Goal: Find specific page/section: Find specific page/section

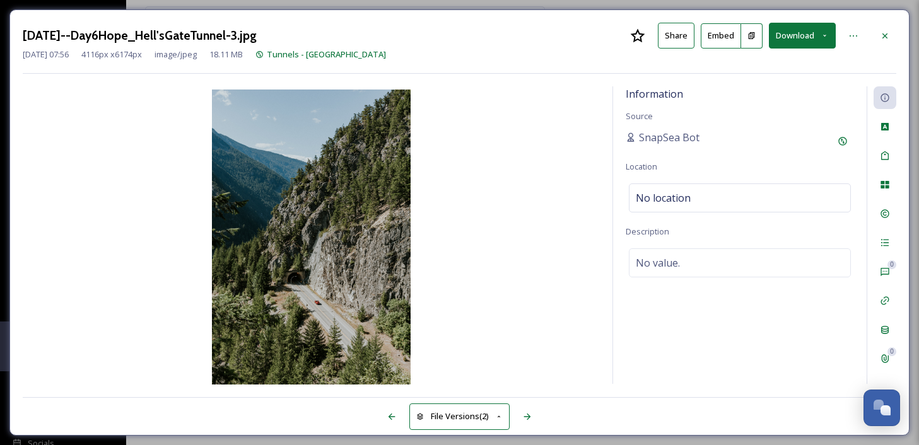
scroll to position [8, 0]
click at [886, 39] on icon at bounding box center [885, 36] width 10 height 10
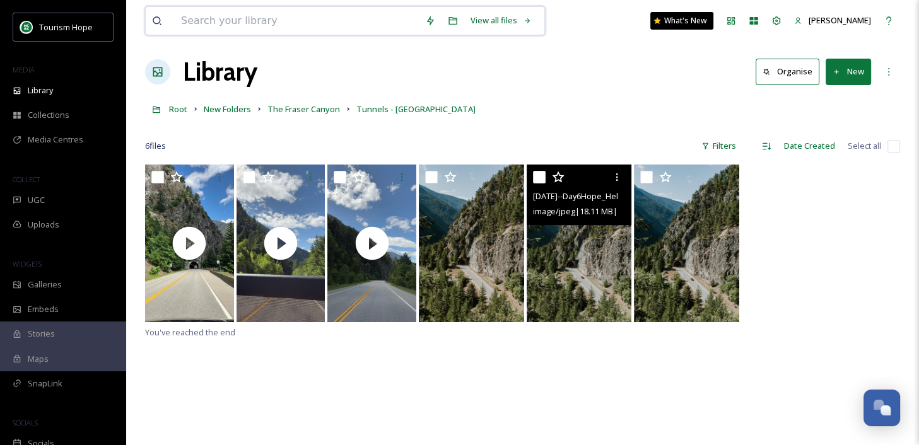
click at [245, 25] on input at bounding box center [297, 21] width 244 height 28
type input "pumpkin drop"
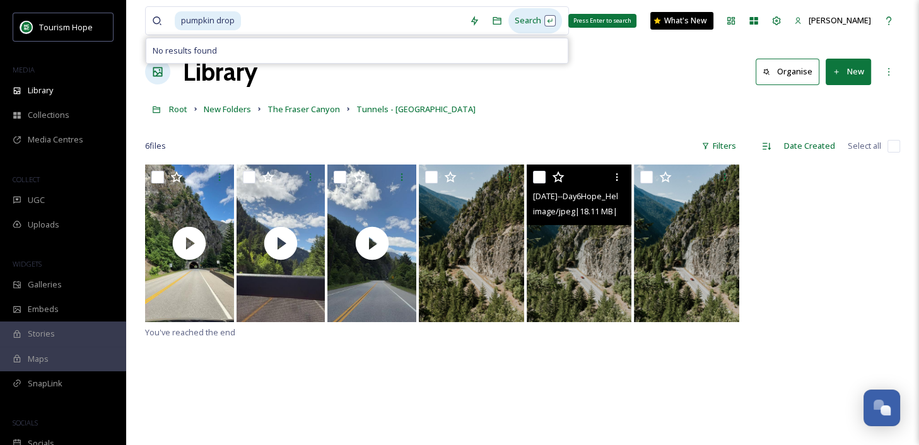
click at [530, 20] on div "Search Press Enter to search" at bounding box center [535, 20] width 54 height 25
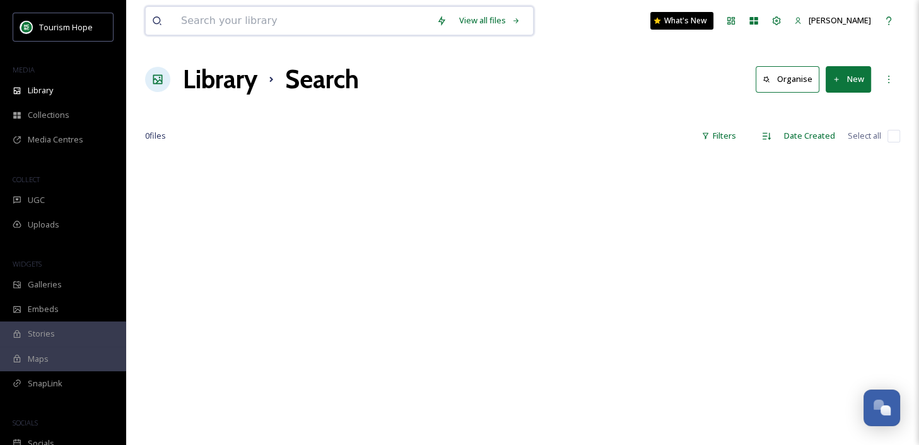
click at [240, 22] on input at bounding box center [302, 21] width 255 height 28
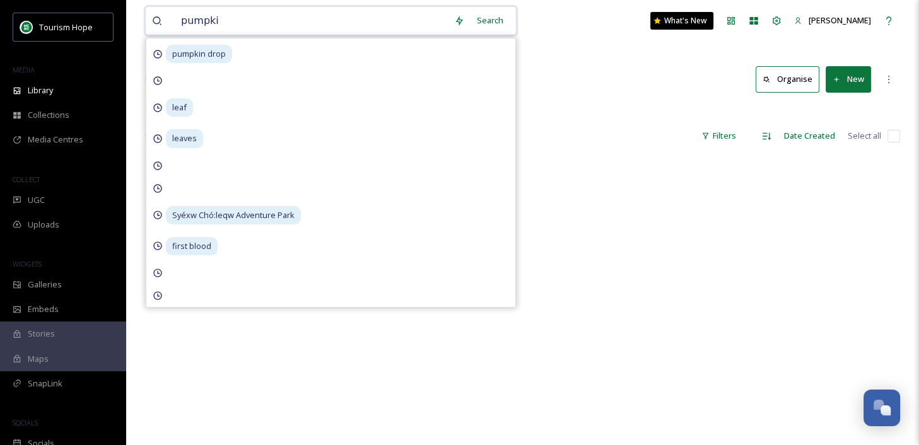
type input "pumpkin"
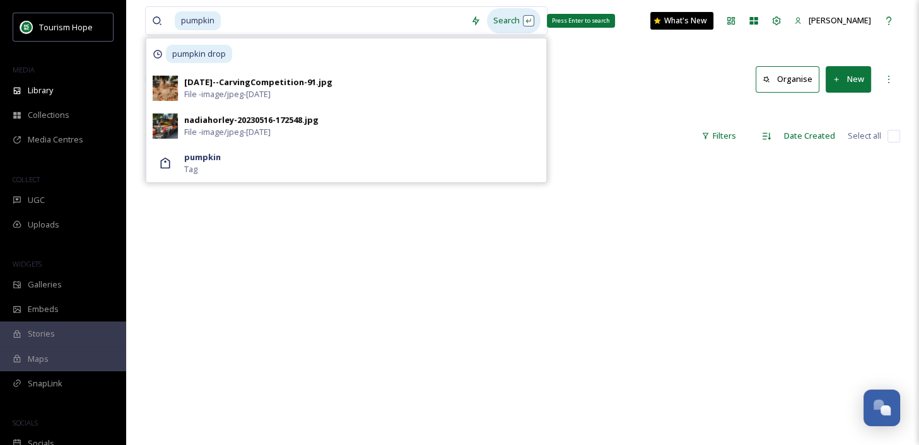
click at [510, 19] on div "Search Press Enter to search" at bounding box center [514, 20] width 54 height 25
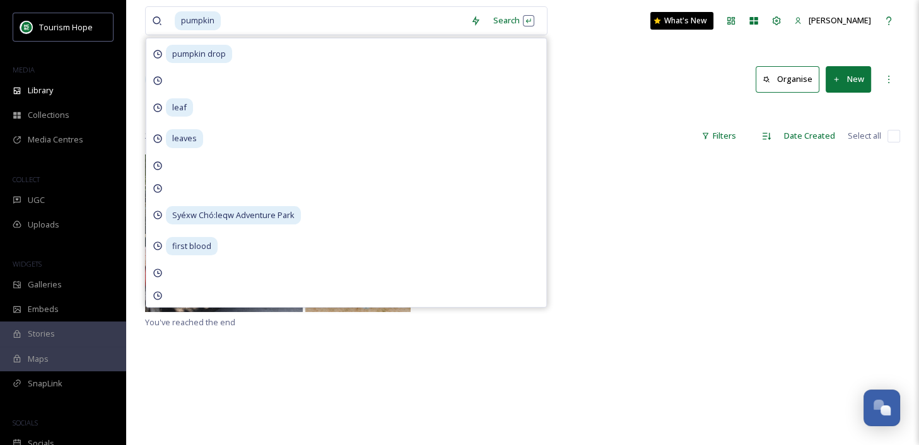
click at [626, 95] on div "Library Search Organise New" at bounding box center [522, 80] width 755 height 38
